Goal: Transaction & Acquisition: Download file/media

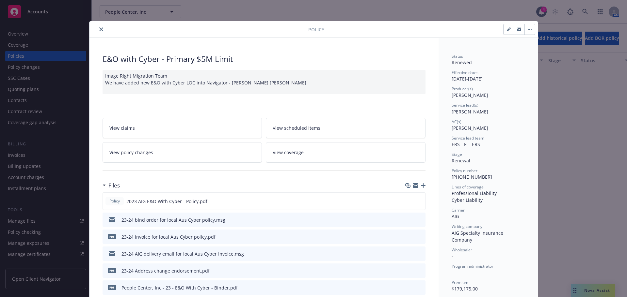
scroll to position [8680, 0]
click at [99, 28] on icon "close" at bounding box center [101, 29] width 4 height 4
click at [99, 29] on icon "close" at bounding box center [101, 29] width 4 height 4
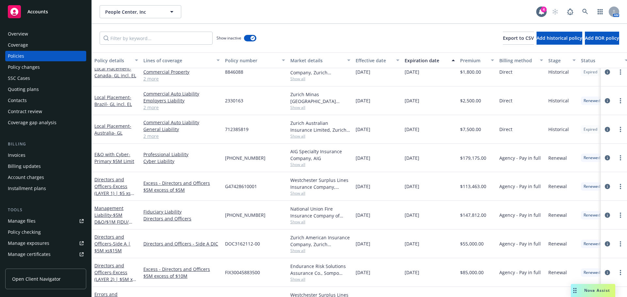
click at [31, 13] on span "Accounts" at bounding box center [37, 11] width 21 height 5
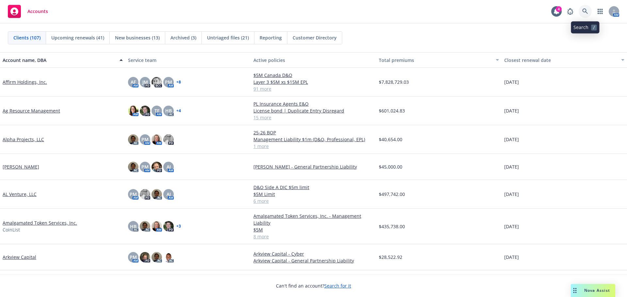
click at [585, 11] on icon at bounding box center [585, 11] width 6 height 6
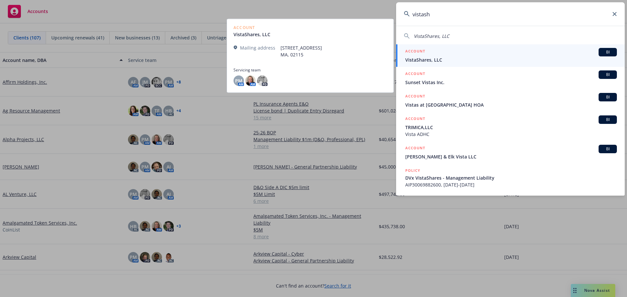
type input "vistash"
click at [427, 58] on span "VistaShares, LLC" at bounding box center [510, 59] width 211 height 7
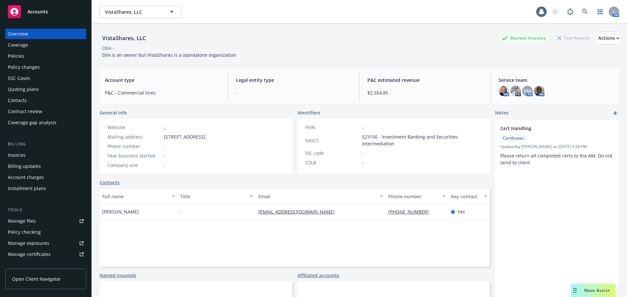
click at [15, 54] on div "Policies" at bounding box center [16, 56] width 16 height 10
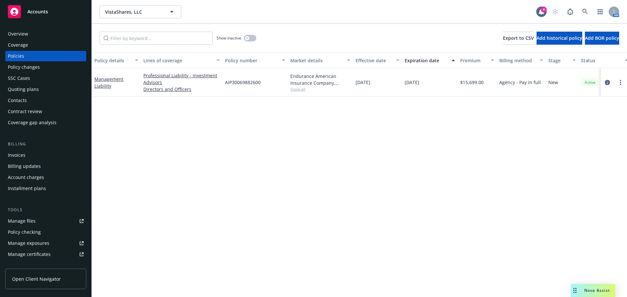
click at [39, 9] on span "Accounts" at bounding box center [37, 11] width 21 height 5
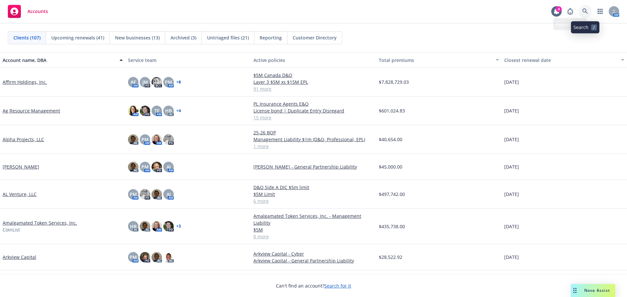
click at [584, 10] on icon at bounding box center [585, 11] width 6 height 6
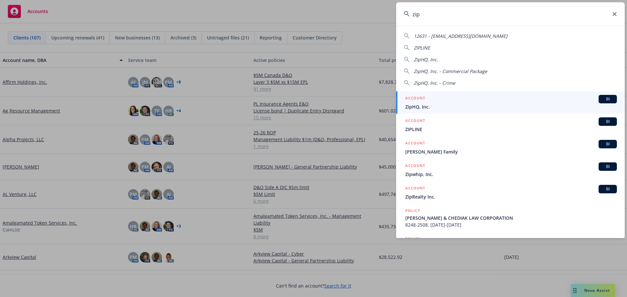
type input "zip"
click at [426, 104] on span "ZipHQ, Inc." at bounding box center [510, 106] width 211 height 7
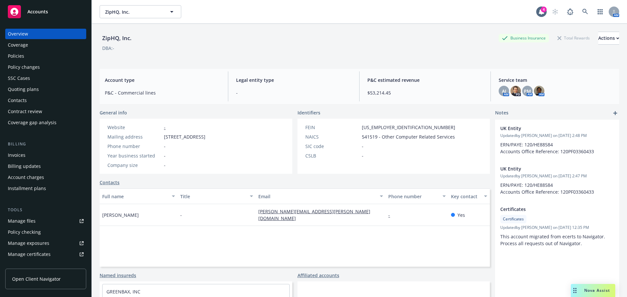
click at [26, 111] on div "Contract review" at bounding box center [25, 111] width 34 height 10
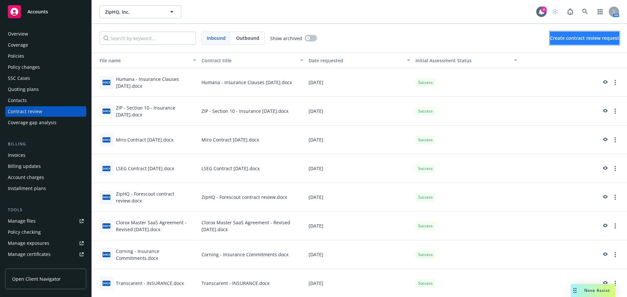
click at [572, 40] on span "Create contract review request" at bounding box center [584, 38] width 69 height 6
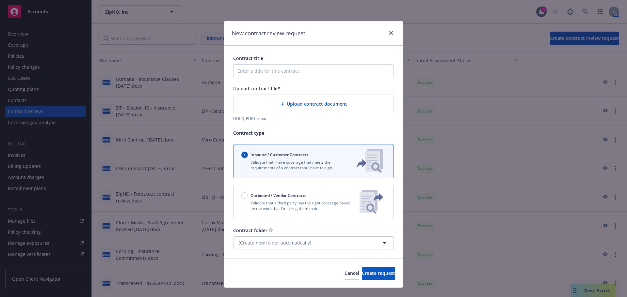
click at [287, 104] on span "Upload contract document" at bounding box center [317, 104] width 60 height 7
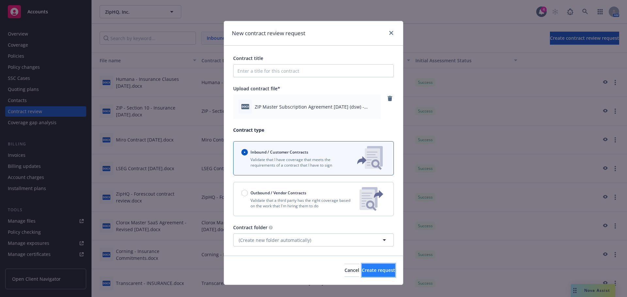
click at [369, 271] on span "Create request" at bounding box center [378, 270] width 33 height 6
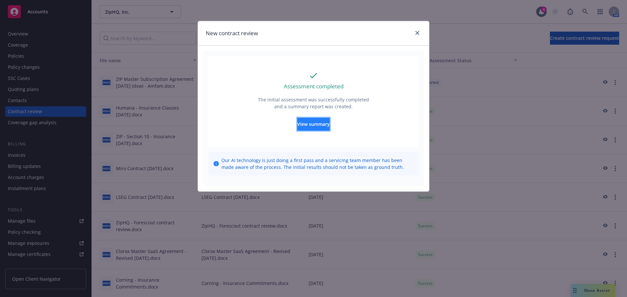
click at [309, 124] on span "View summary" at bounding box center [313, 124] width 33 height 6
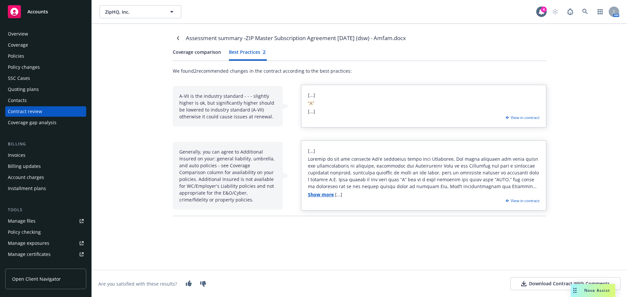
click at [243, 52] on div "Best Practices 2" at bounding box center [248, 52] width 38 height 7
click at [177, 38] on icon "Navigate back" at bounding box center [178, 38] width 4 height 4
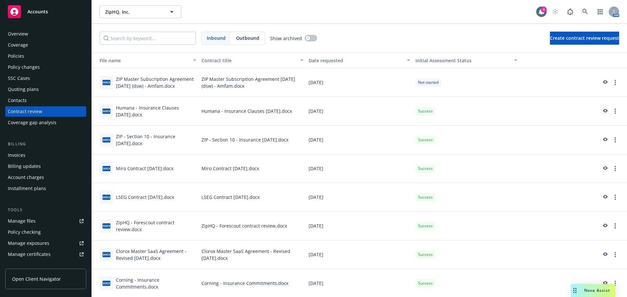
click at [603, 111] on icon "preview" at bounding box center [605, 111] width 5 height 4
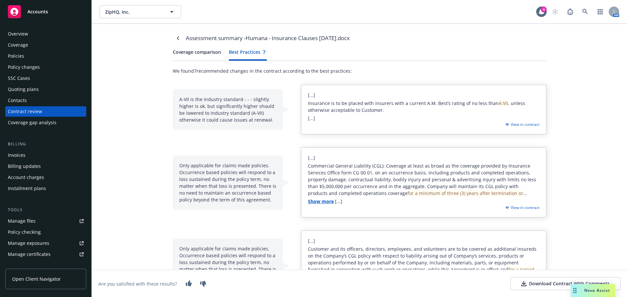
click at [263, 53] on div "Coverage comparison Best Practices 7" at bounding box center [359, 55] width 373 height 12
click at [176, 39] on icon "Navigate back" at bounding box center [178, 38] width 4 height 4
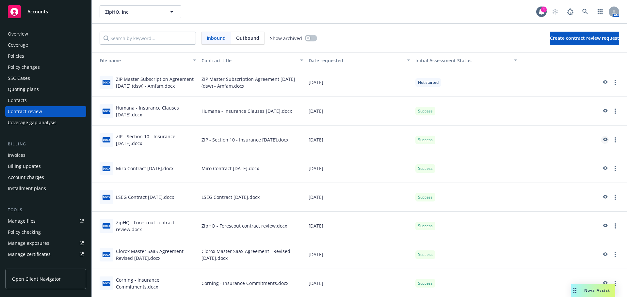
click at [603, 140] on icon "preview" at bounding box center [605, 140] width 5 height 4
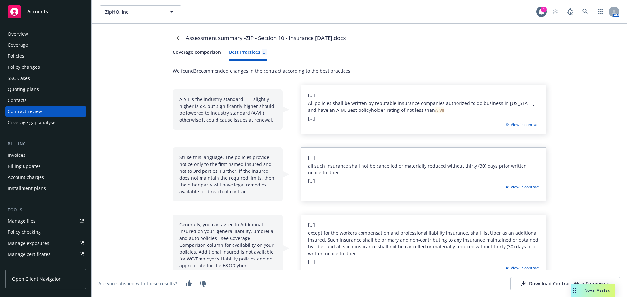
click at [245, 53] on div "Best Practices 3" at bounding box center [248, 52] width 38 height 7
click at [177, 39] on icon "Navigate back" at bounding box center [178, 38] width 2 height 4
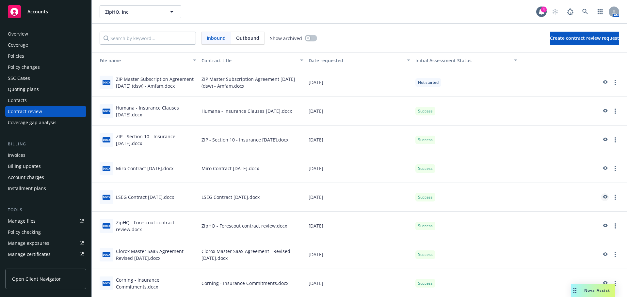
click at [603, 196] on icon "preview" at bounding box center [605, 197] width 5 height 4
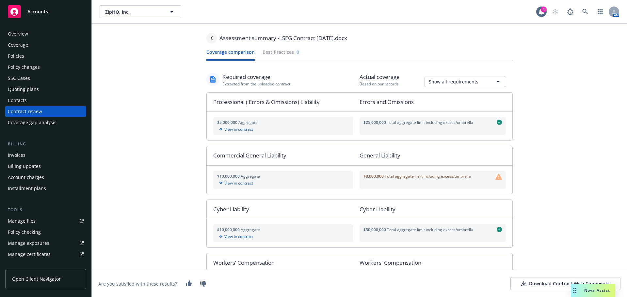
click at [213, 39] on icon "Navigate back" at bounding box center [212, 38] width 4 height 4
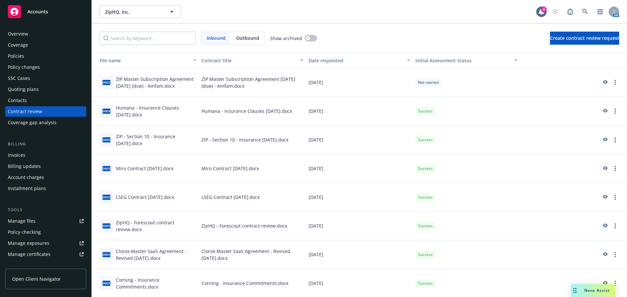
click at [603, 226] on icon "preview" at bounding box center [605, 226] width 5 height 4
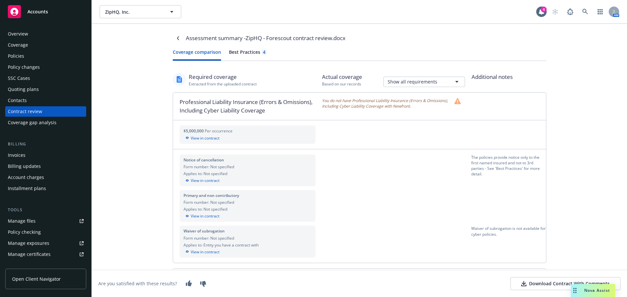
click at [243, 53] on div "Best Practices 4" at bounding box center [248, 52] width 38 height 7
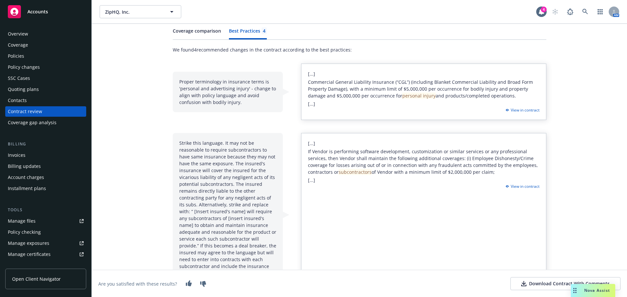
scroll to position [33, 0]
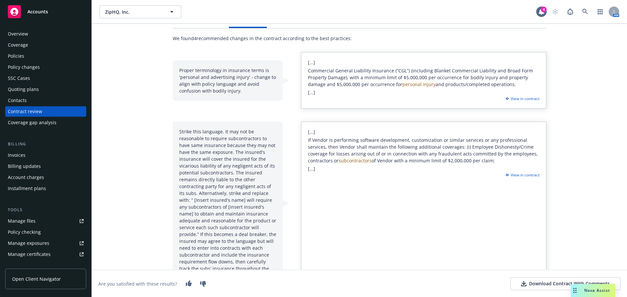
click at [182, 133] on div "Strike this language. It may not be reasonable to require subcontractors to hav…" at bounding box center [228, 204] width 110 height 164
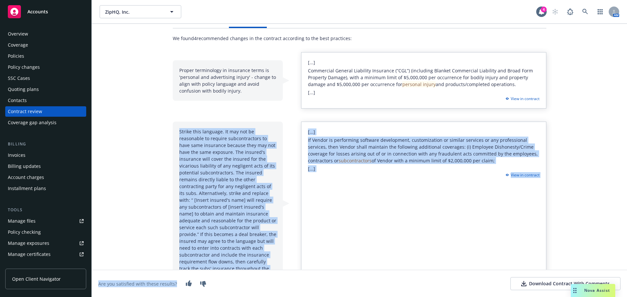
drag, startPoint x: 177, startPoint y: 132, endPoint x: 255, endPoint y: 255, distance: 145.7
click at [262, 268] on div "Strike this language. It may not be reasonable to require subcontractors to hav…" at bounding box center [228, 204] width 110 height 164
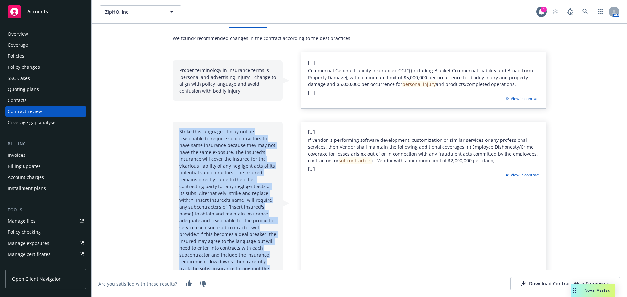
copy div "Strike this language. It may not be reasonable to require subcontractors to hav…"
click at [163, 116] on div "Assessment summary - ZipHQ - Forescout contract review.docx Coverage comparison…" at bounding box center [359, 219] width 392 height 457
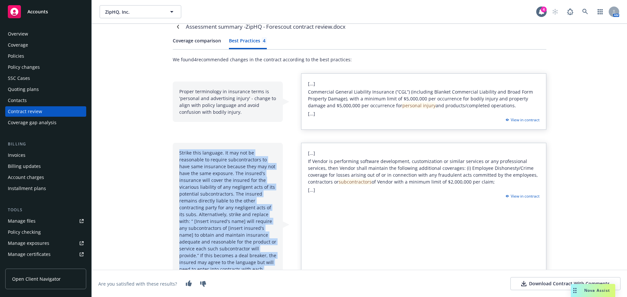
scroll to position [0, 0]
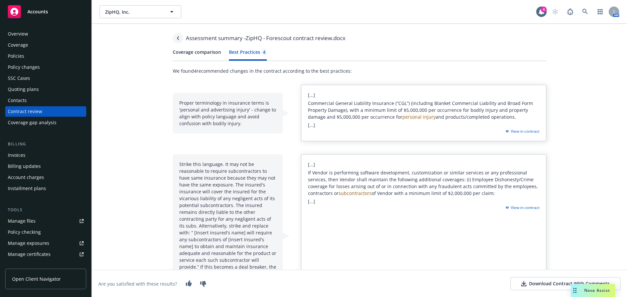
click at [176, 39] on icon "Navigate back" at bounding box center [178, 38] width 4 height 4
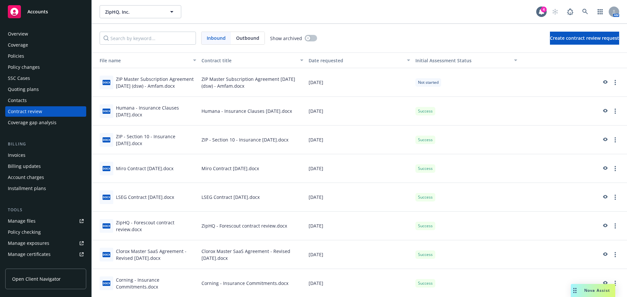
click at [160, 80] on div "ZIP Master Subscription Agreement [DATE] (dsw) - Amfam.docx" at bounding box center [156, 83] width 80 height 14
click at [601, 82] on icon "preview" at bounding box center [604, 82] width 6 height 5
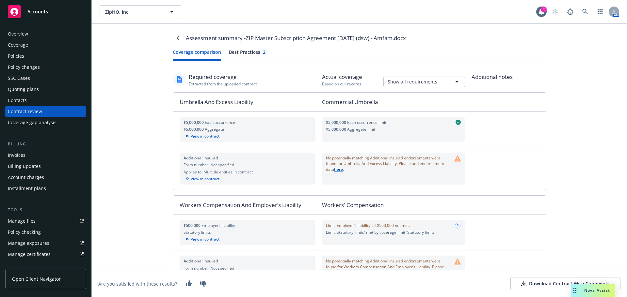
click at [245, 51] on div "Best Practices 2" at bounding box center [248, 52] width 38 height 7
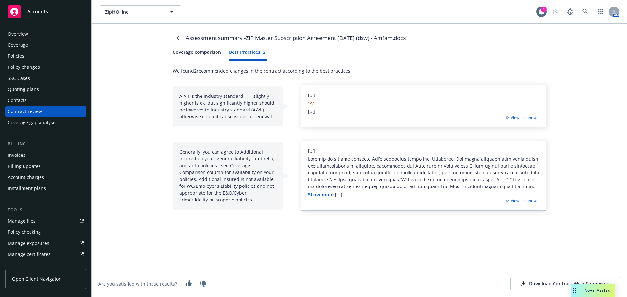
click at [33, 12] on span "Accounts" at bounding box center [37, 11] width 21 height 5
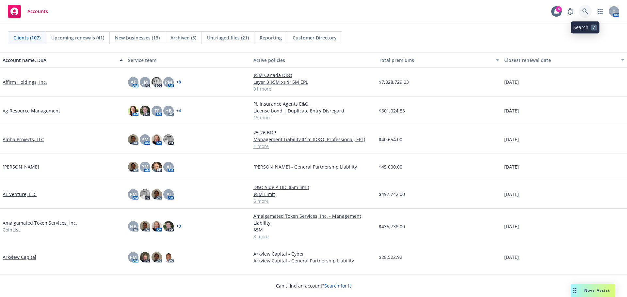
click at [585, 10] on icon at bounding box center [585, 11] width 6 height 6
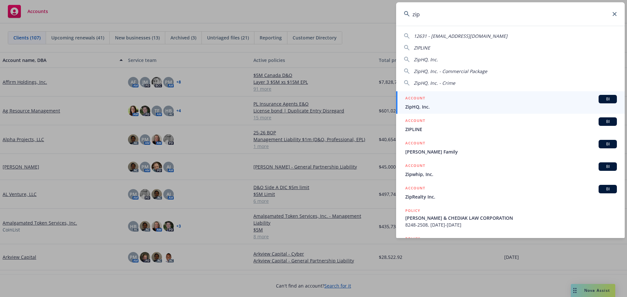
type input "zip"
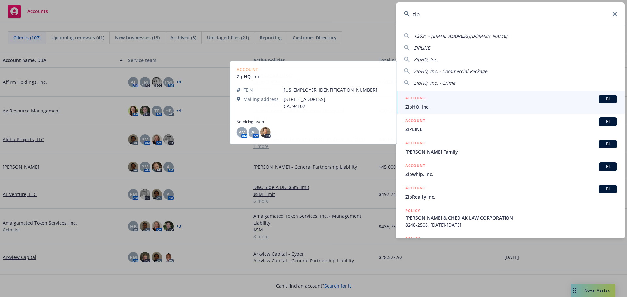
click at [443, 107] on span "ZipHQ, Inc." at bounding box center [510, 106] width 211 height 7
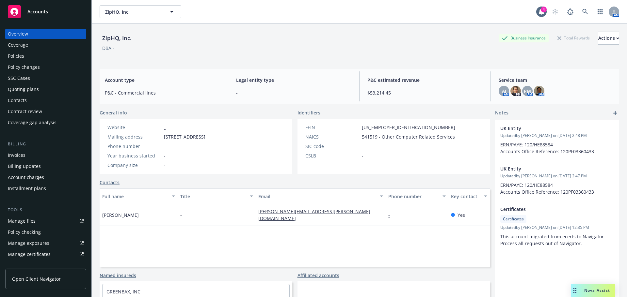
click at [10, 55] on div "Policies" at bounding box center [16, 56] width 16 height 10
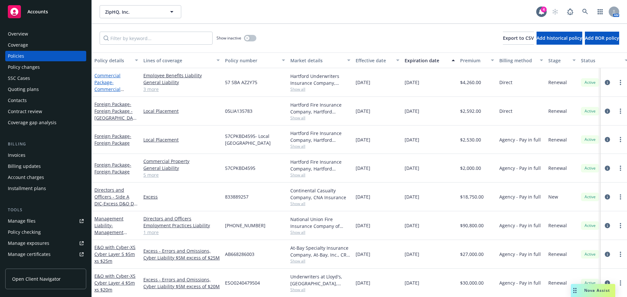
click at [106, 85] on link "Commercial Package - Commercial Package" at bounding box center [107, 85] width 26 height 27
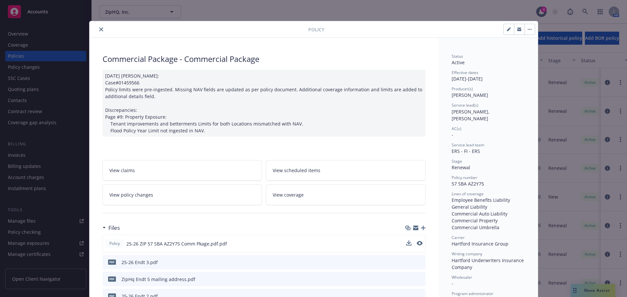
click at [406, 246] on button at bounding box center [408, 244] width 5 height 7
click at [406, 243] on icon "download file" at bounding box center [408, 243] width 4 height 4
drag, startPoint x: 98, startPoint y: 28, endPoint x: 166, endPoint y: 66, distance: 78.4
click at [99, 28] on icon "close" at bounding box center [101, 29] width 4 height 4
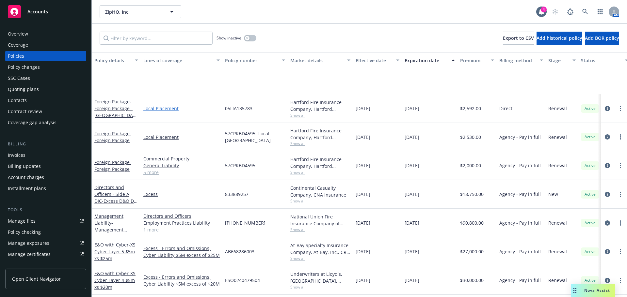
scroll to position [131, 0]
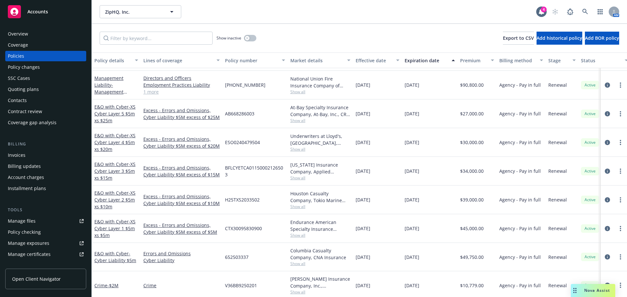
click at [28, 109] on div "Contract review" at bounding box center [25, 111] width 34 height 10
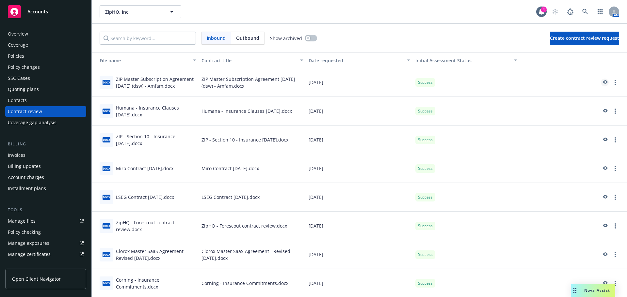
click at [603, 81] on icon "preview" at bounding box center [605, 82] width 5 height 4
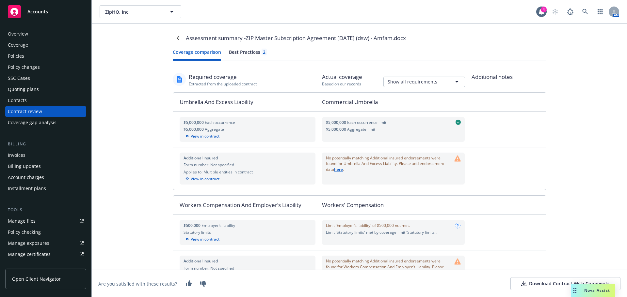
click at [454, 159] on icon at bounding box center [457, 159] width 7 height 6
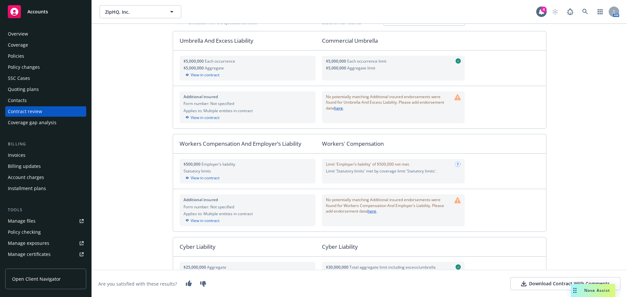
scroll to position [65, 0]
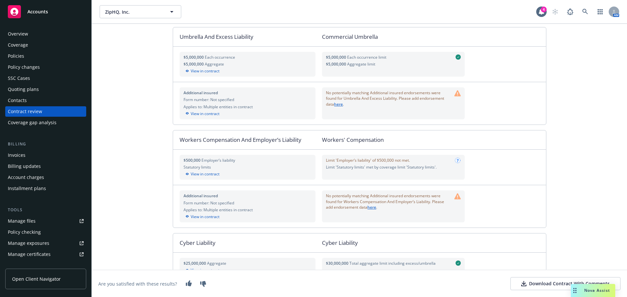
click at [18, 58] on div "Policies" at bounding box center [16, 56] width 16 height 10
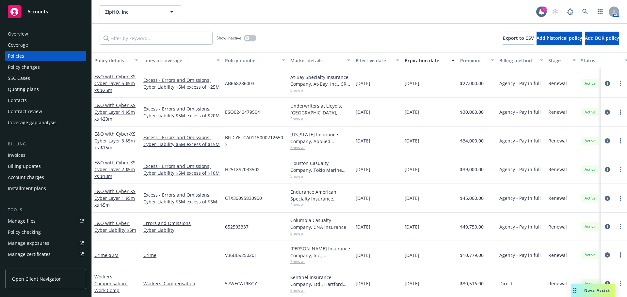
scroll to position [164, 0]
click at [109, 278] on link "Workers' Compensation - Work Comp" at bounding box center [110, 283] width 33 height 20
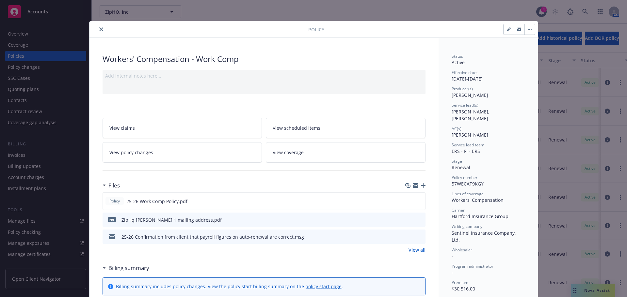
click at [99, 30] on icon "close" at bounding box center [101, 29] width 4 height 4
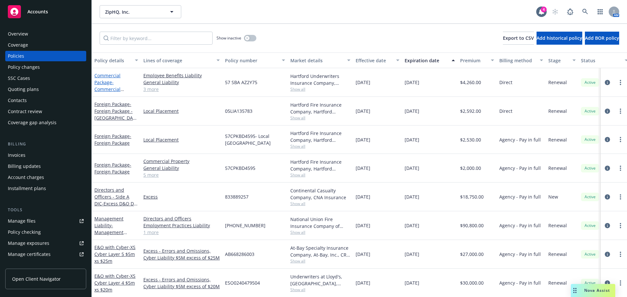
click at [112, 87] on span "- Commercial Package" at bounding box center [109, 89] width 30 height 20
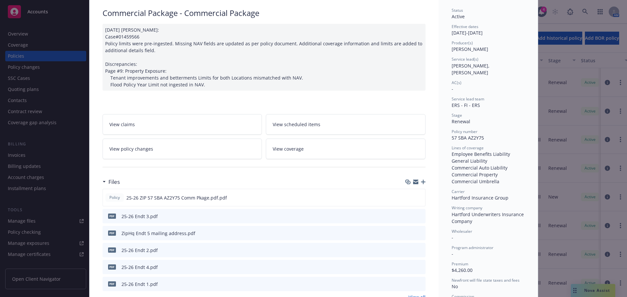
scroll to position [117, 0]
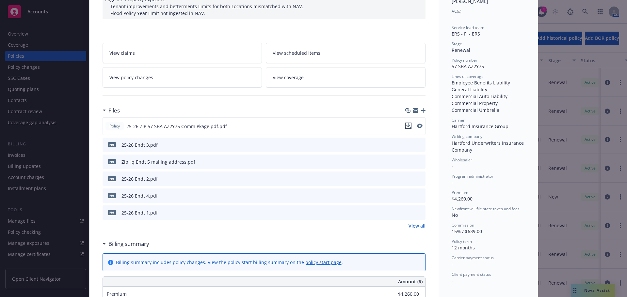
click at [406, 127] on icon "download file" at bounding box center [407, 125] width 5 height 5
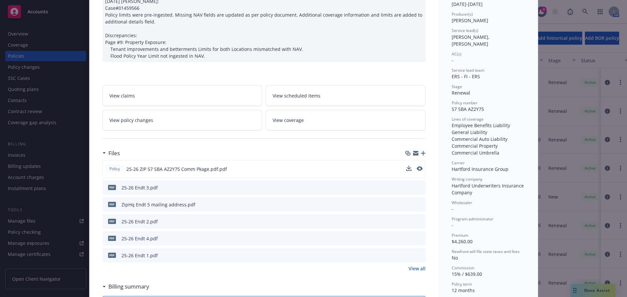
scroll to position [0, 0]
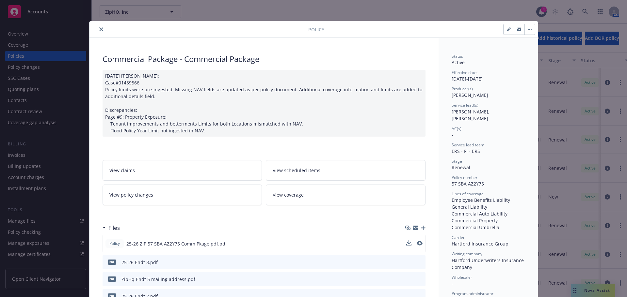
click at [100, 29] on icon "close" at bounding box center [101, 29] width 4 height 4
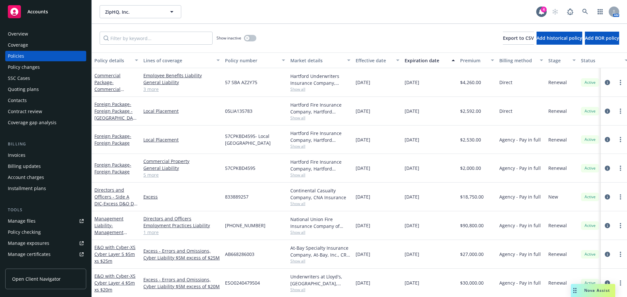
click at [43, 10] on span "Accounts" at bounding box center [37, 11] width 21 height 5
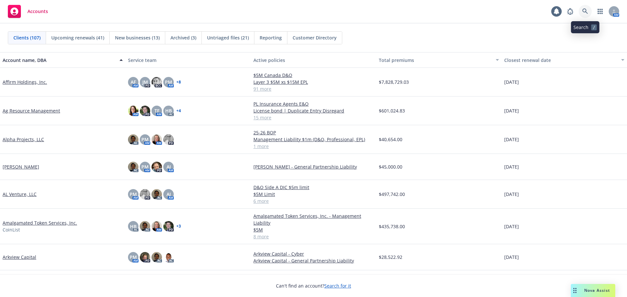
click at [585, 10] on icon at bounding box center [585, 11] width 6 height 6
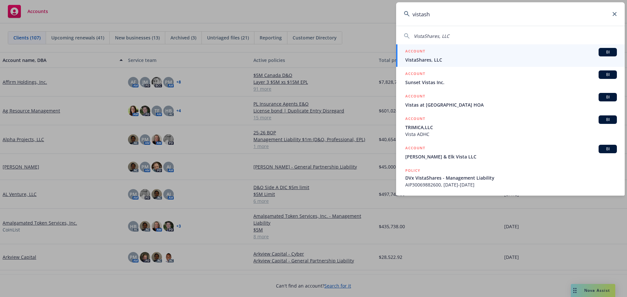
type input "vistash"
click at [429, 57] on span "VistaShares, LLC" at bounding box center [510, 59] width 211 height 7
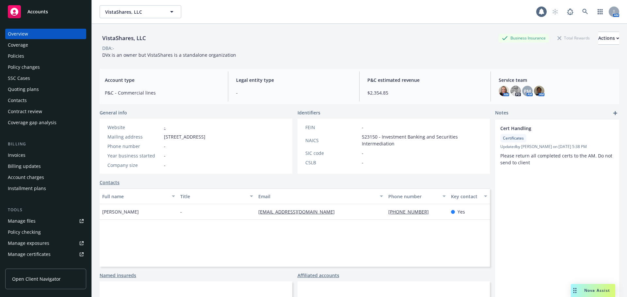
click at [18, 56] on div "Policies" at bounding box center [16, 56] width 16 height 10
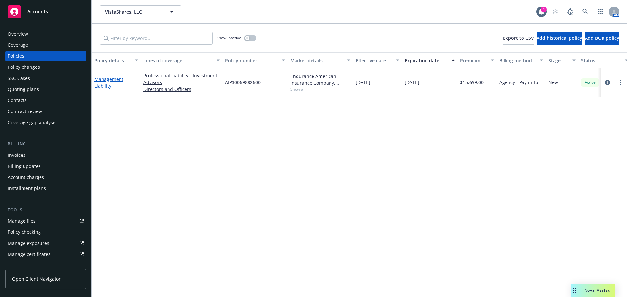
click at [106, 83] on link "Management Liability" at bounding box center [108, 82] width 29 height 13
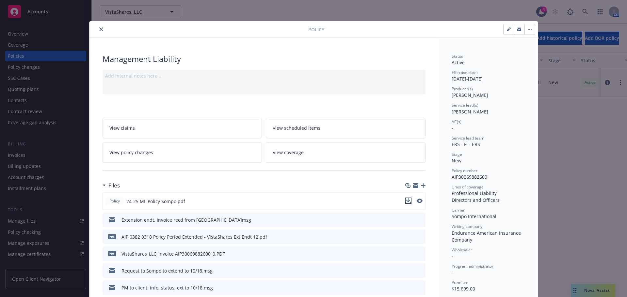
click at [405, 201] on icon "download file" at bounding box center [407, 200] width 5 height 5
click at [99, 31] on icon "close" at bounding box center [101, 29] width 4 height 4
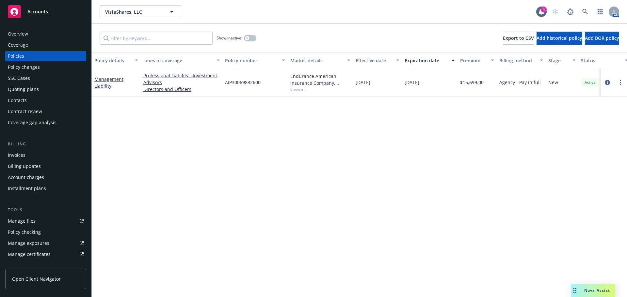
click at [591, 290] on span "Nova Assist" at bounding box center [597, 291] width 26 height 6
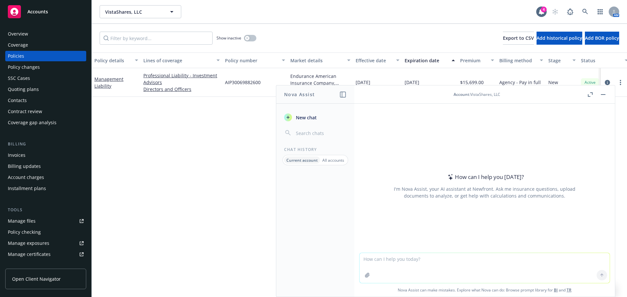
click at [181, 201] on div "Policy details Lines of coverage Policy number Market details Effective date Ex…" at bounding box center [359, 175] width 535 height 245
click at [223, 130] on div "Policy details Lines of coverage Policy number Market details Effective date Ex…" at bounding box center [359, 175] width 535 height 245
click at [601, 95] on rect "button" at bounding box center [602, 94] width 5 height 1
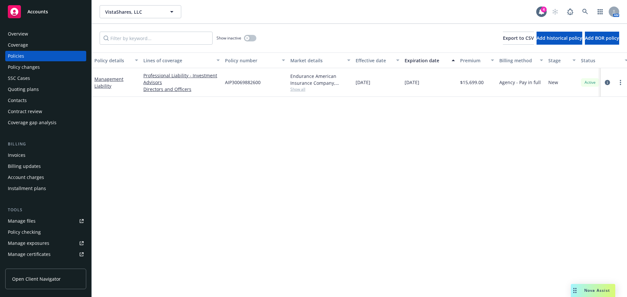
click at [28, 10] on span "Accounts" at bounding box center [37, 11] width 21 height 5
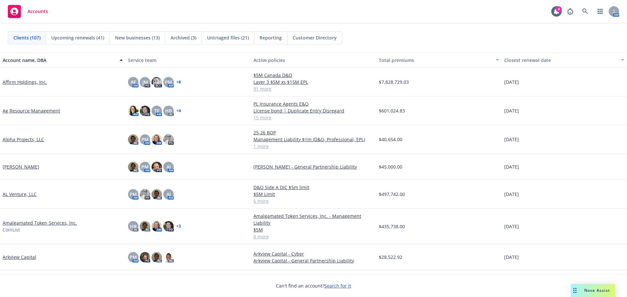
click at [596, 291] on span "Nova Assist" at bounding box center [597, 291] width 26 height 6
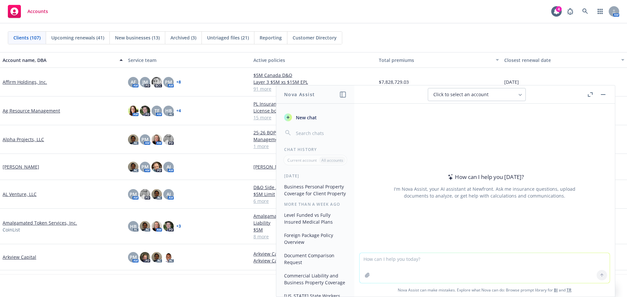
click at [434, 261] on textarea at bounding box center [484, 268] width 250 height 30
type textarea "compare the attached documents and share differences"
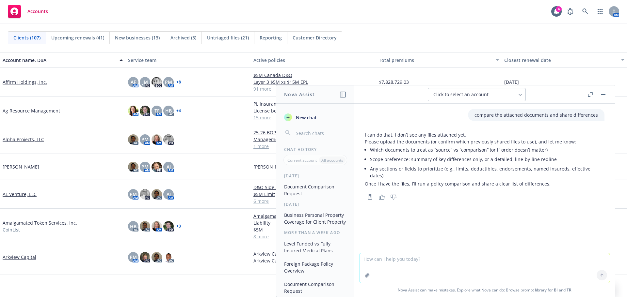
click at [41, 12] on span "Accounts" at bounding box center [37, 11] width 21 height 5
click at [602, 95] on rect "button" at bounding box center [602, 94] width 5 height 1
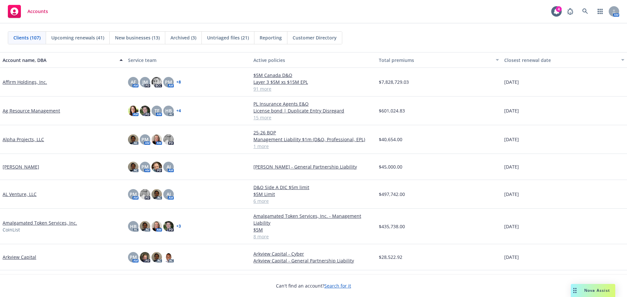
click at [39, 11] on span "Accounts" at bounding box center [37, 11] width 21 height 5
click at [583, 8] on icon at bounding box center [585, 11] width 6 height 6
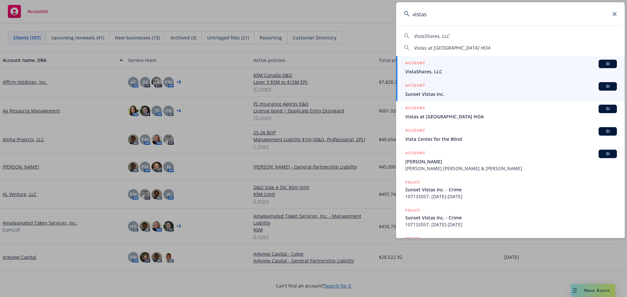
type input "vistas"
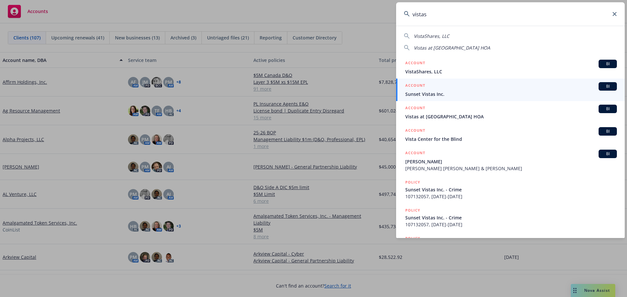
click at [449, 68] on div "ACCOUNT BI" at bounding box center [510, 64] width 211 height 8
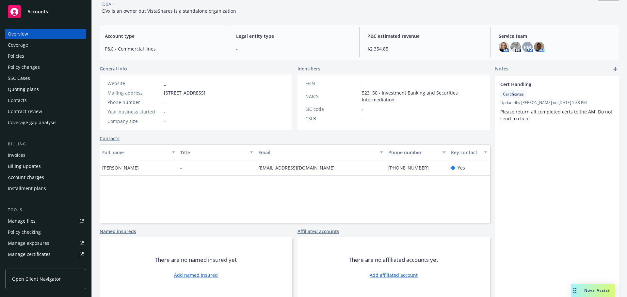
click at [20, 56] on div "Policies" at bounding box center [16, 56] width 16 height 10
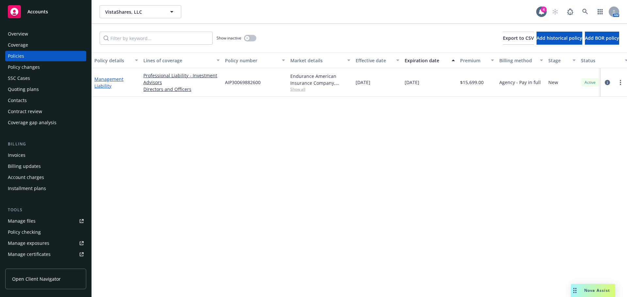
click at [103, 87] on link "Management Liability" at bounding box center [108, 82] width 29 height 13
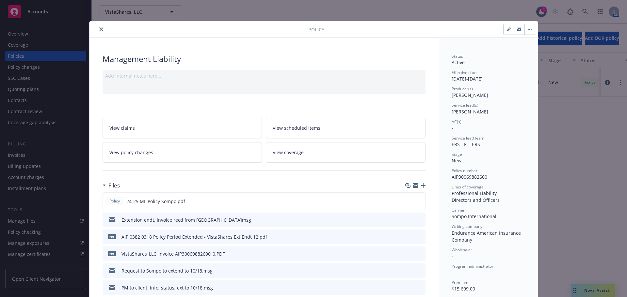
click at [98, 27] on button "close" at bounding box center [101, 29] width 8 height 8
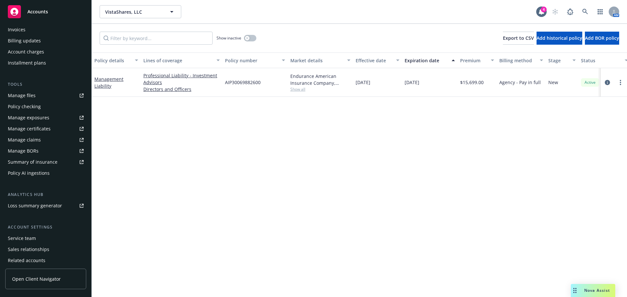
scroll to position [131, 0]
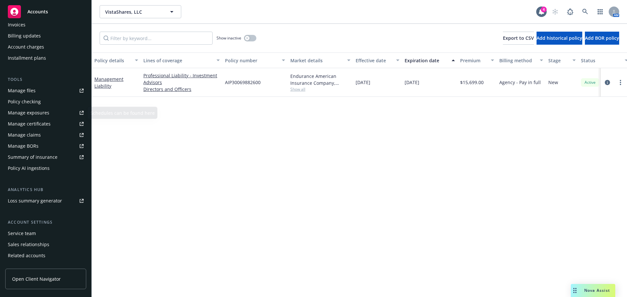
click at [22, 92] on div "Manage files" at bounding box center [22, 90] width 28 height 10
click at [596, 287] on div "Nova Assist" at bounding box center [592, 290] width 44 height 13
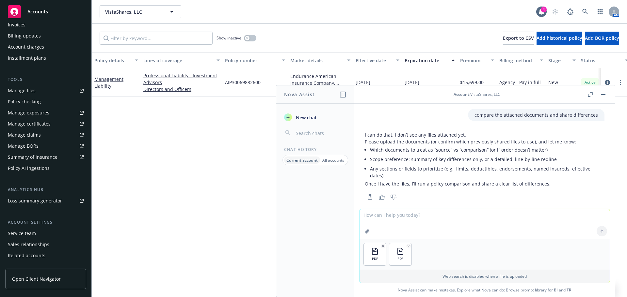
click at [483, 256] on div "PDF PDF" at bounding box center [484, 254] width 250 height 31
click at [600, 229] on div at bounding box center [602, 232] width 16 height 16
click at [463, 254] on div "PDF PDF" at bounding box center [484, 254] width 250 height 31
click at [405, 222] on textarea at bounding box center [484, 224] width 250 height 30
type textarea "P"
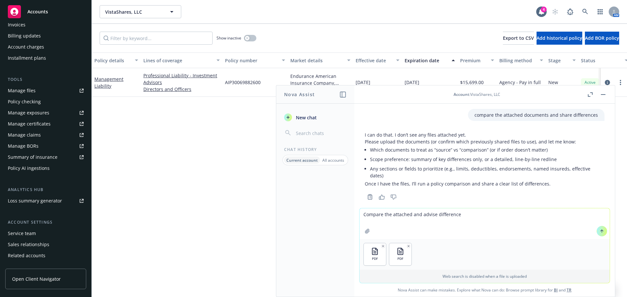
type textarea "Compare the attached and advise differences"
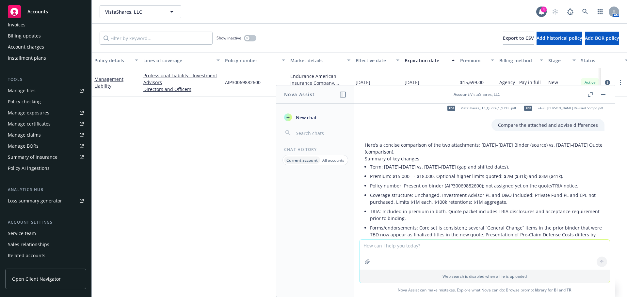
scroll to position [0, 0]
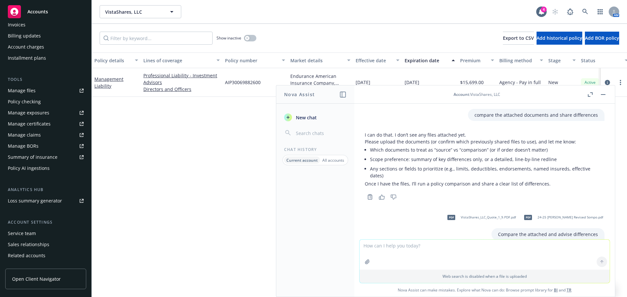
click at [602, 95] on button "button" at bounding box center [603, 95] width 8 height 8
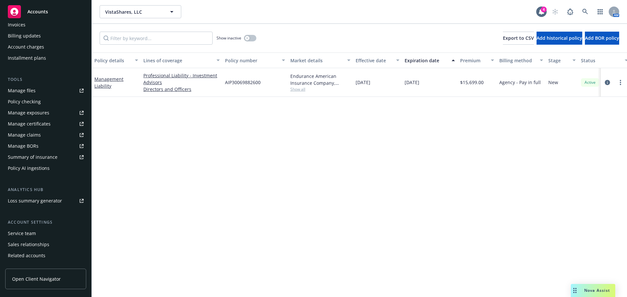
click at [106, 86] on link "Management Liability" at bounding box center [108, 82] width 29 height 13
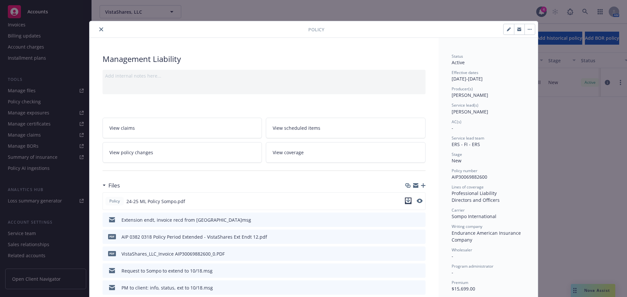
click at [405, 201] on icon "download file" at bounding box center [407, 200] width 5 height 5
click at [99, 29] on icon "close" at bounding box center [101, 29] width 4 height 4
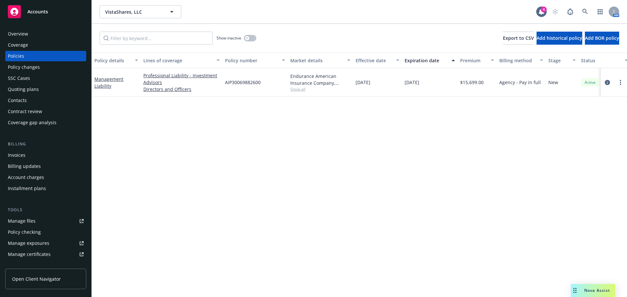
click at [29, 78] on div "SSC Cases" at bounding box center [19, 78] width 22 height 10
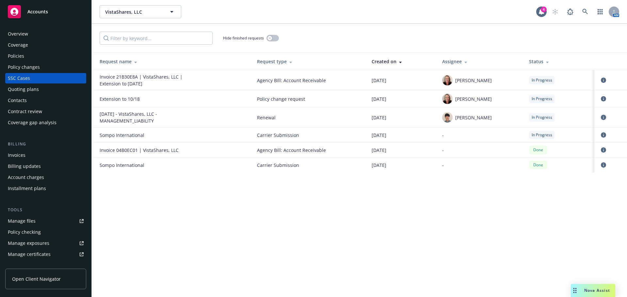
click at [604, 118] on icon "circleInformation" at bounding box center [602, 117] width 5 height 5
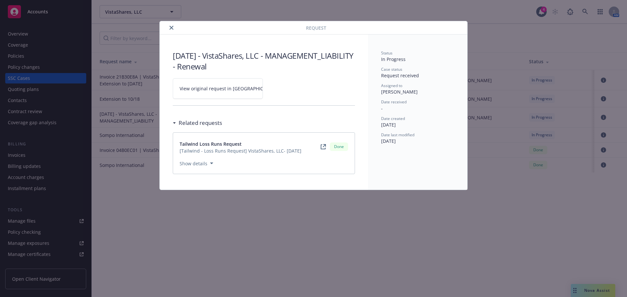
click at [222, 88] on span "View original request in [GEOGRAPHIC_DATA]" at bounding box center [228, 88] width 99 height 7
click at [171, 26] on icon "close" at bounding box center [171, 28] width 4 height 4
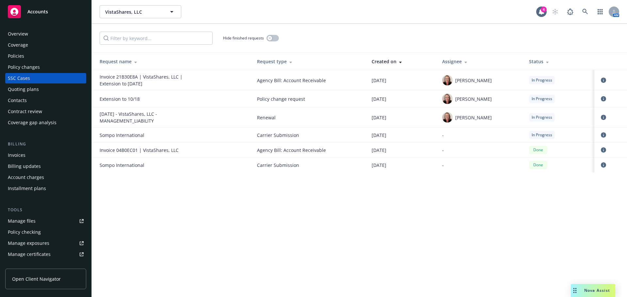
click at [38, 8] on div "Accounts" at bounding box center [46, 11] width 76 height 13
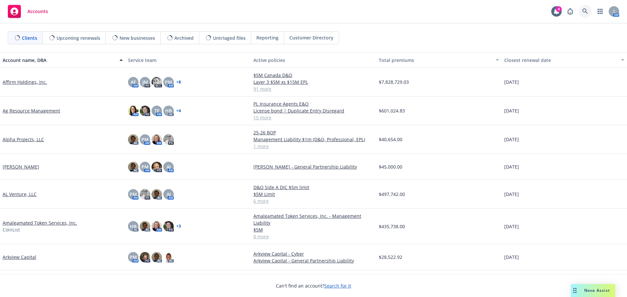
click at [582, 11] on icon at bounding box center [585, 11] width 6 height 6
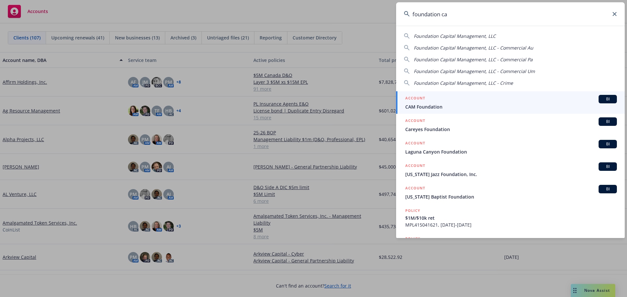
click at [455, 37] on span "Foundation Capital Management, LLC" at bounding box center [454, 36] width 82 height 6
type input "Foundation Capital Management, LLC"
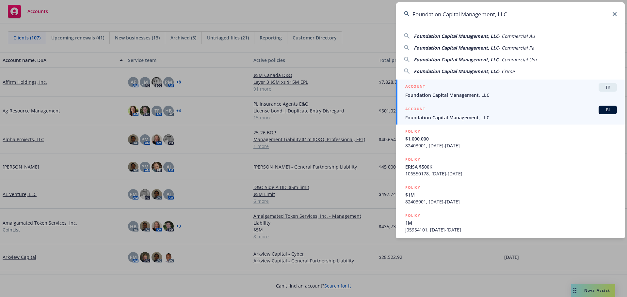
click at [438, 116] on span "Foundation Capital Management, LLC" at bounding box center [510, 117] width 211 height 7
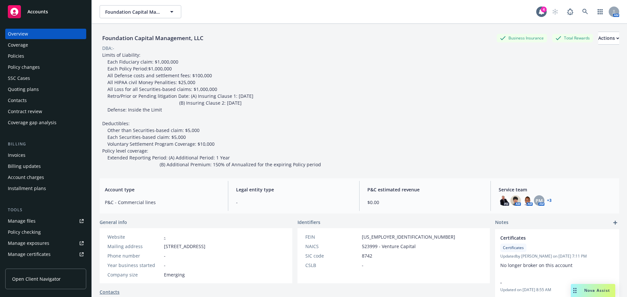
click at [24, 56] on div "Policies" at bounding box center [46, 56] width 76 height 10
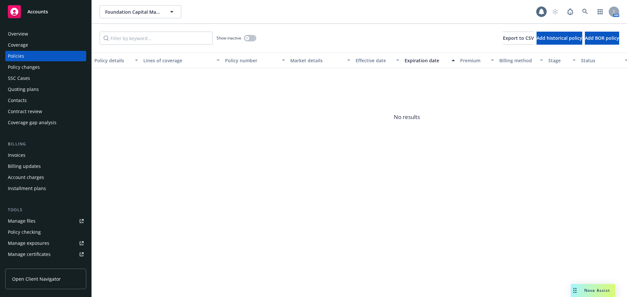
click at [19, 34] on div "Overview" at bounding box center [18, 34] width 20 height 10
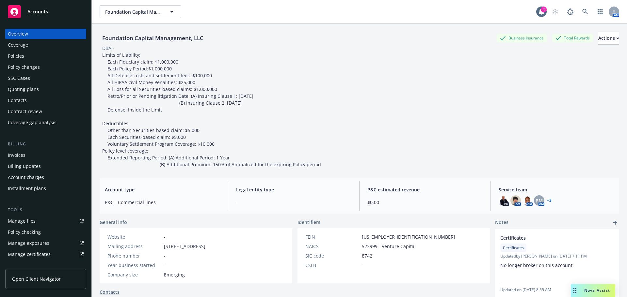
click at [547, 201] on link "+ 3" at bounding box center [549, 201] width 5 height 4
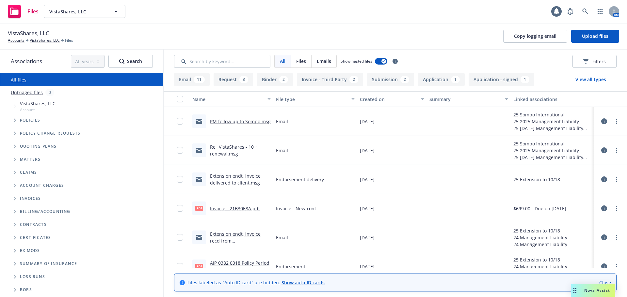
click at [269, 80] on button "Binder 2" at bounding box center [275, 79] width 36 height 13
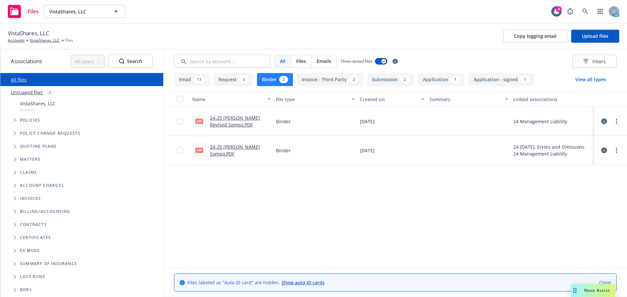
click at [586, 293] on span "Nova Assist" at bounding box center [597, 291] width 26 height 6
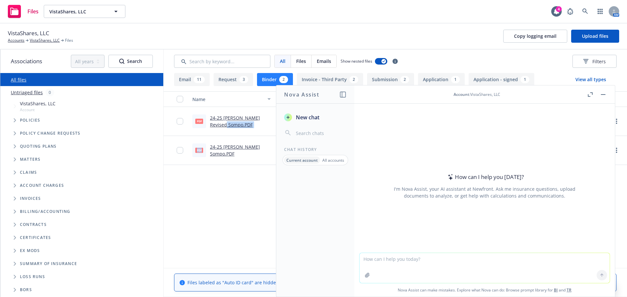
drag, startPoint x: 220, startPoint y: 124, endPoint x: 214, endPoint y: 192, distance: 68.8
click at [214, 192] on div "Name File type Created on Summary Linked associations PDF 24-25 ML Binder Revis…" at bounding box center [394, 179] width 463 height 177
click at [214, 197] on div "Name File type Created on Summary Linked associations PDF 24-25 ML Binder Revis…" at bounding box center [394, 179] width 463 height 177
click at [243, 128] on div "24-25 ML Binder Revised Sompo.PDF" at bounding box center [240, 122] width 61 height 14
click at [223, 117] on link "24-25 ML Binder Revised Sompo.PDF" at bounding box center [235, 121] width 50 height 13
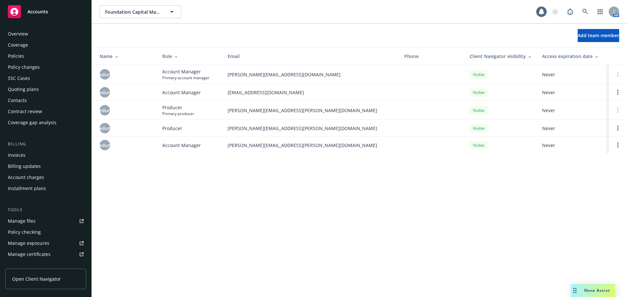
scroll to position [150, 0]
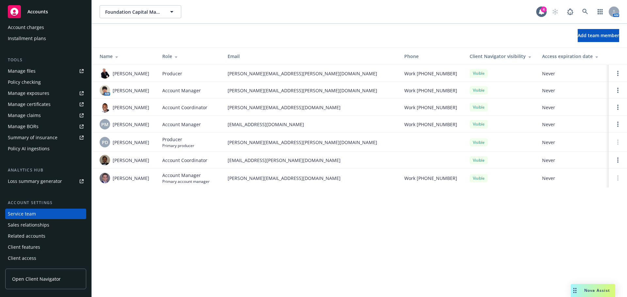
click at [34, 15] on div "Accounts" at bounding box center [46, 11] width 76 height 13
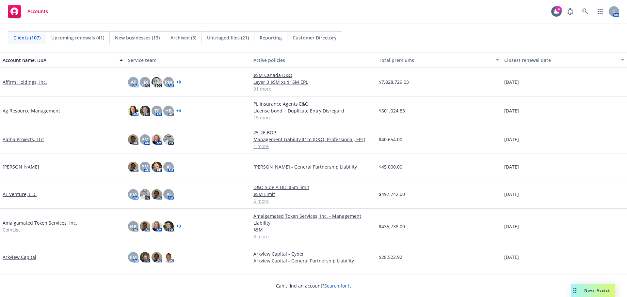
click at [31, 10] on span "Accounts" at bounding box center [37, 11] width 21 height 5
click at [584, 12] on icon at bounding box center [585, 11] width 6 height 6
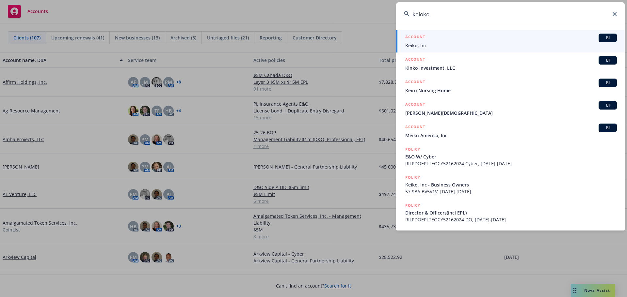
type input "keioko"
click at [423, 41] on h5 "ACCOUNT" at bounding box center [415, 38] width 20 height 8
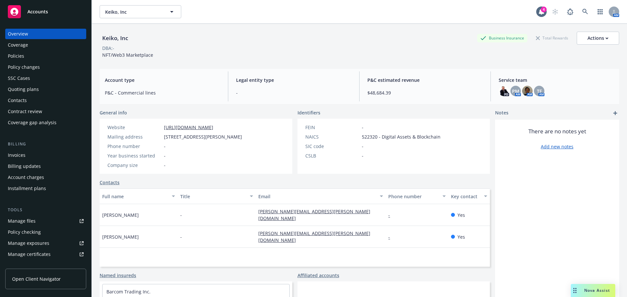
click at [19, 56] on div "Policies" at bounding box center [16, 56] width 16 height 10
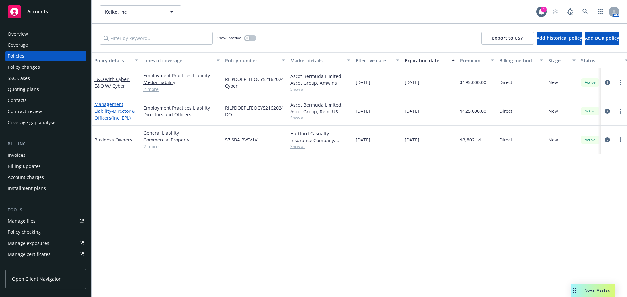
click at [118, 117] on span "- Director & Officers(incl EPL)" at bounding box center [114, 114] width 41 height 13
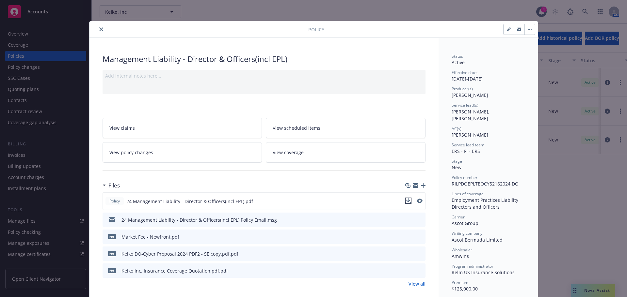
click at [407, 203] on icon "download file" at bounding box center [407, 203] width 5 height 2
click at [99, 29] on icon "close" at bounding box center [101, 29] width 4 height 4
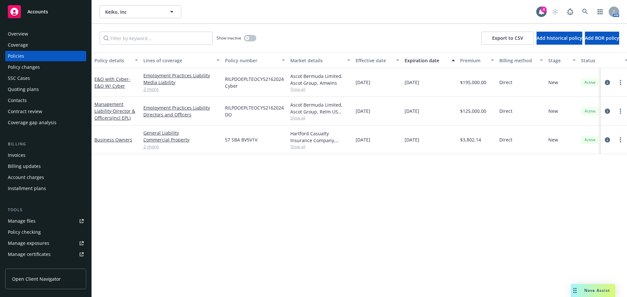
click at [40, 10] on span "Accounts" at bounding box center [37, 11] width 21 height 5
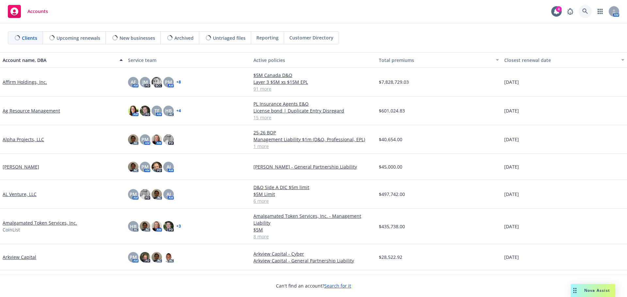
click at [586, 10] on icon at bounding box center [585, 11] width 6 height 6
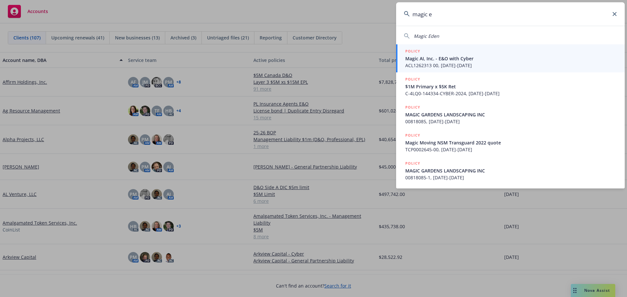
click at [432, 35] on span "Magic Eden" at bounding box center [425, 36] width 25 height 6
type input "Magic Eden"
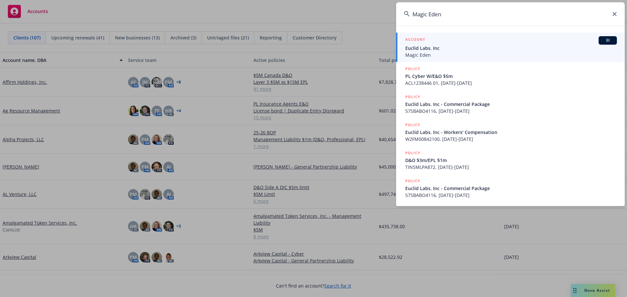
click at [423, 46] on span "Euclid Labs. Inc" at bounding box center [510, 48] width 211 height 7
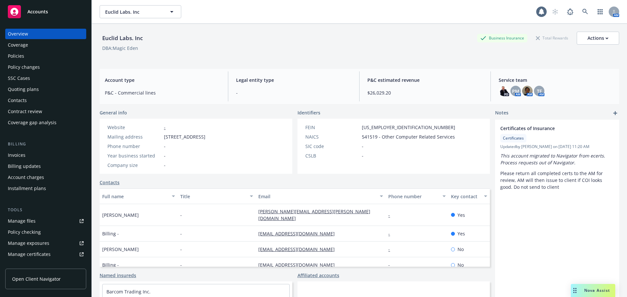
click at [16, 54] on div "Policies" at bounding box center [16, 56] width 16 height 10
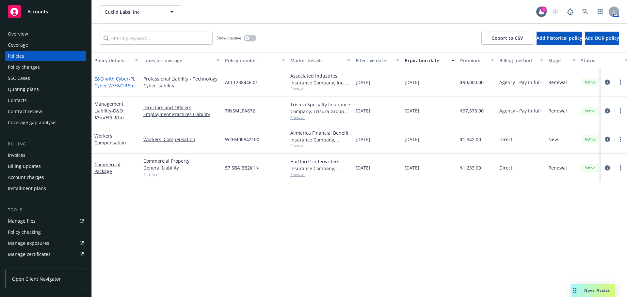
click at [111, 85] on span "- PL Cyber W/E&O $5m" at bounding box center [114, 82] width 41 height 13
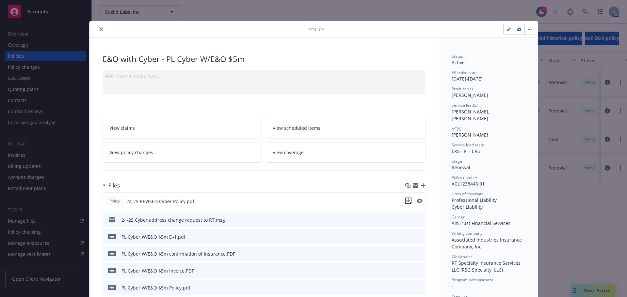
click at [405, 202] on icon "download file" at bounding box center [407, 200] width 5 height 5
click at [99, 27] on icon "close" at bounding box center [101, 29] width 4 height 4
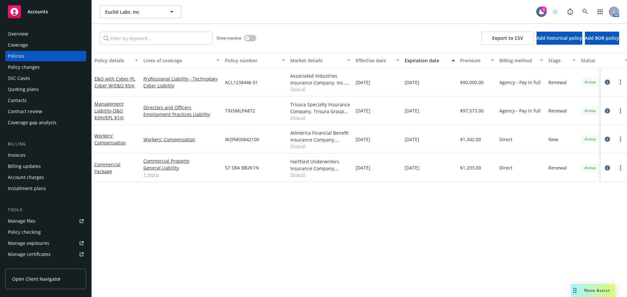
click at [39, 11] on span "Accounts" at bounding box center [37, 11] width 21 height 5
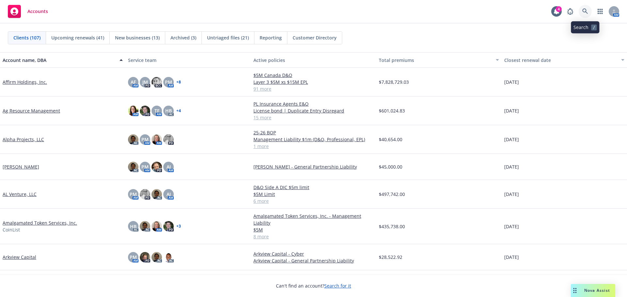
click at [584, 10] on icon at bounding box center [585, 11] width 6 height 6
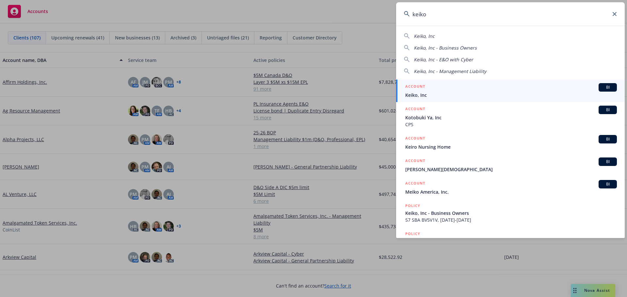
type input "keiko"
click at [418, 91] on h5 "ACCOUNT" at bounding box center [415, 87] width 20 height 8
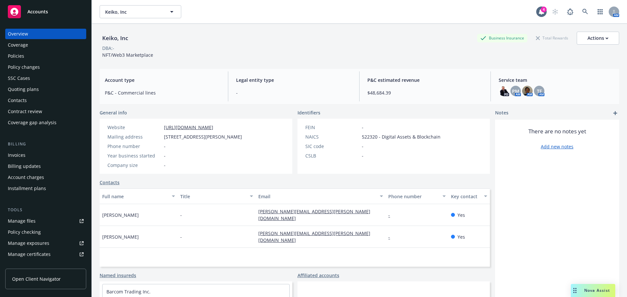
click at [14, 54] on div "Policies" at bounding box center [16, 56] width 16 height 10
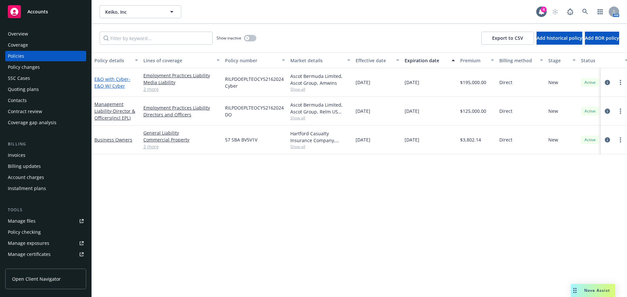
click at [111, 85] on span "- E&O W/ Cyber" at bounding box center [112, 82] width 36 height 13
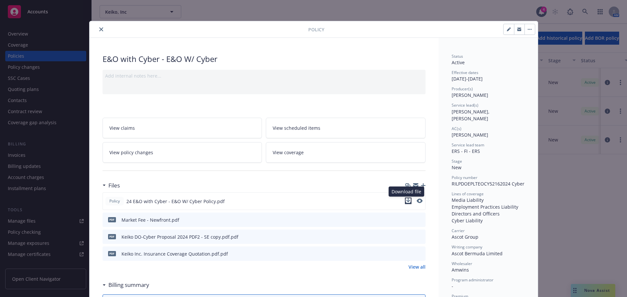
click at [407, 201] on icon "download file" at bounding box center [407, 200] width 5 height 5
